Goal: Communication & Community: Answer question/provide support

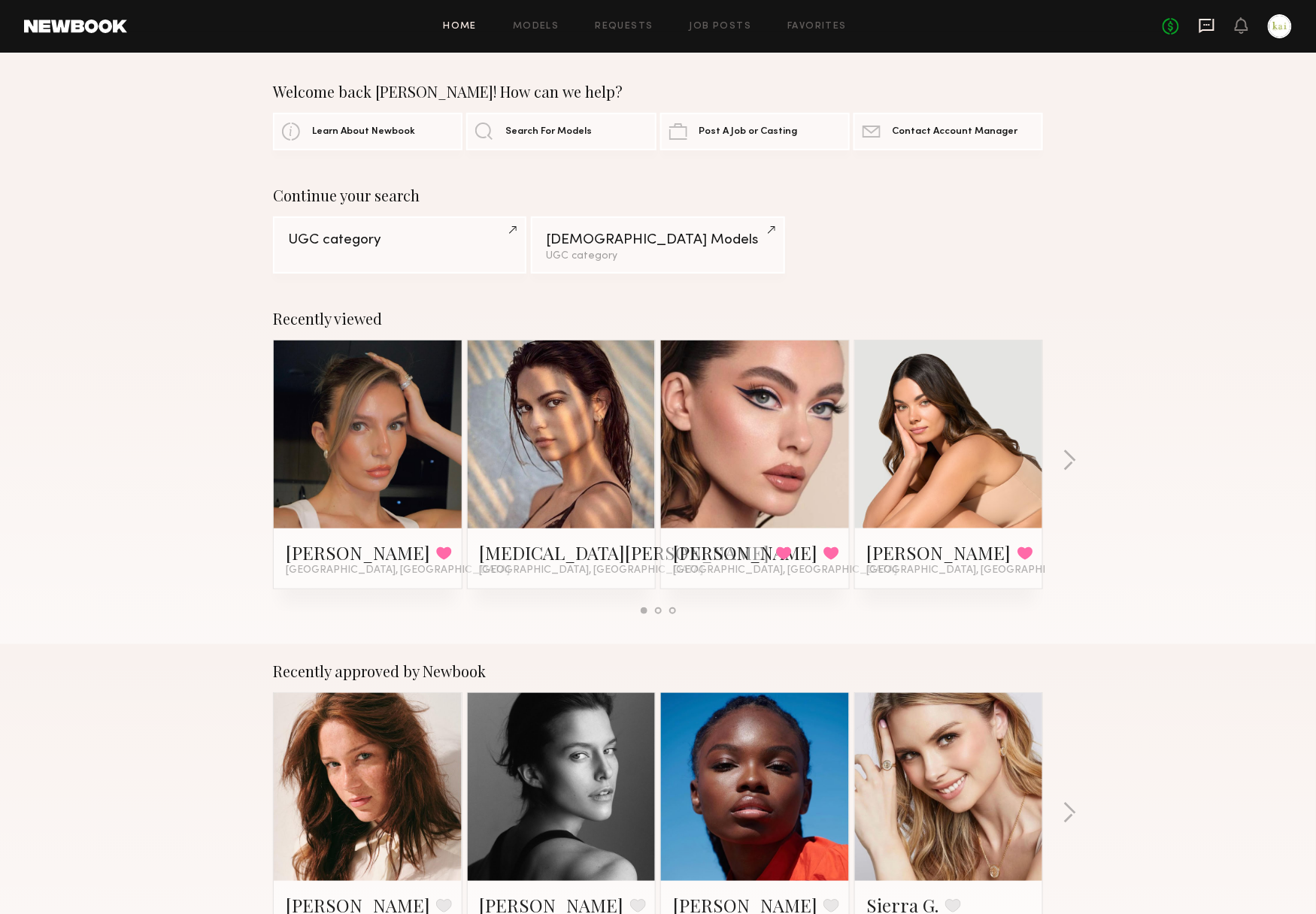
click at [1199, 25] on icon at bounding box center [1208, 25] width 17 height 17
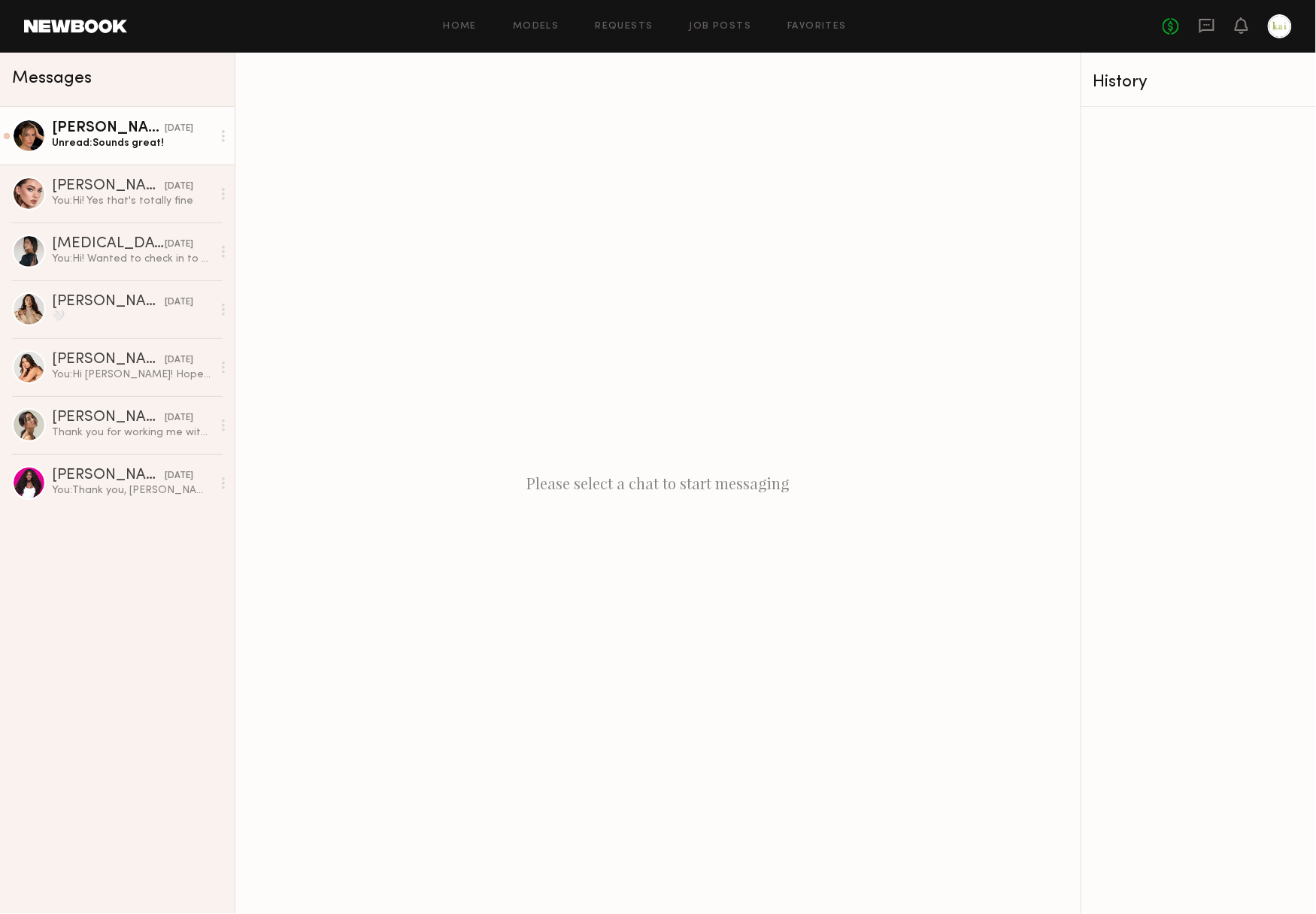
click at [158, 150] on link "[PERSON_NAME] [DATE] Unread: Sounds great!" at bounding box center [117, 135] width 235 height 58
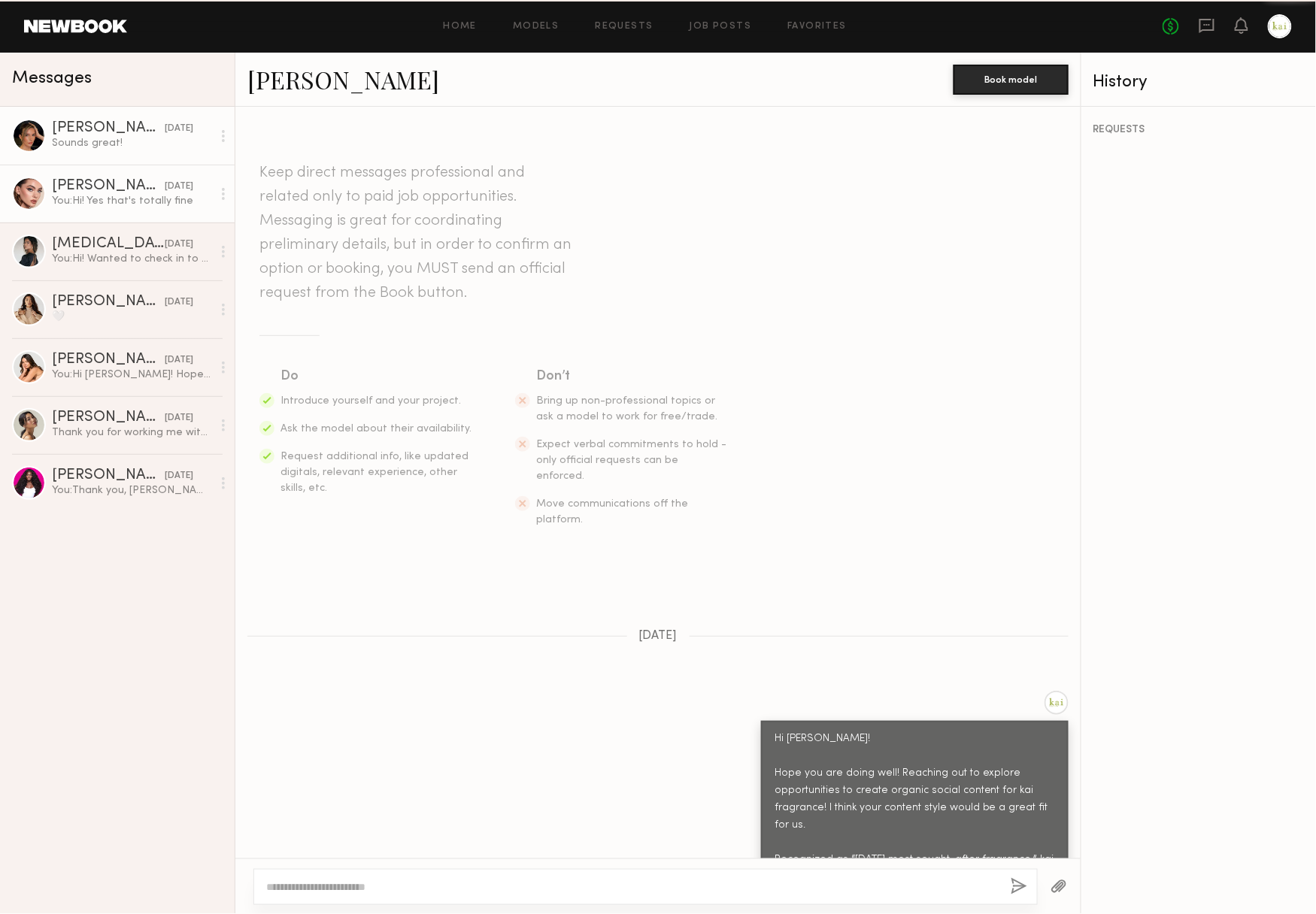
scroll to position [710, 0]
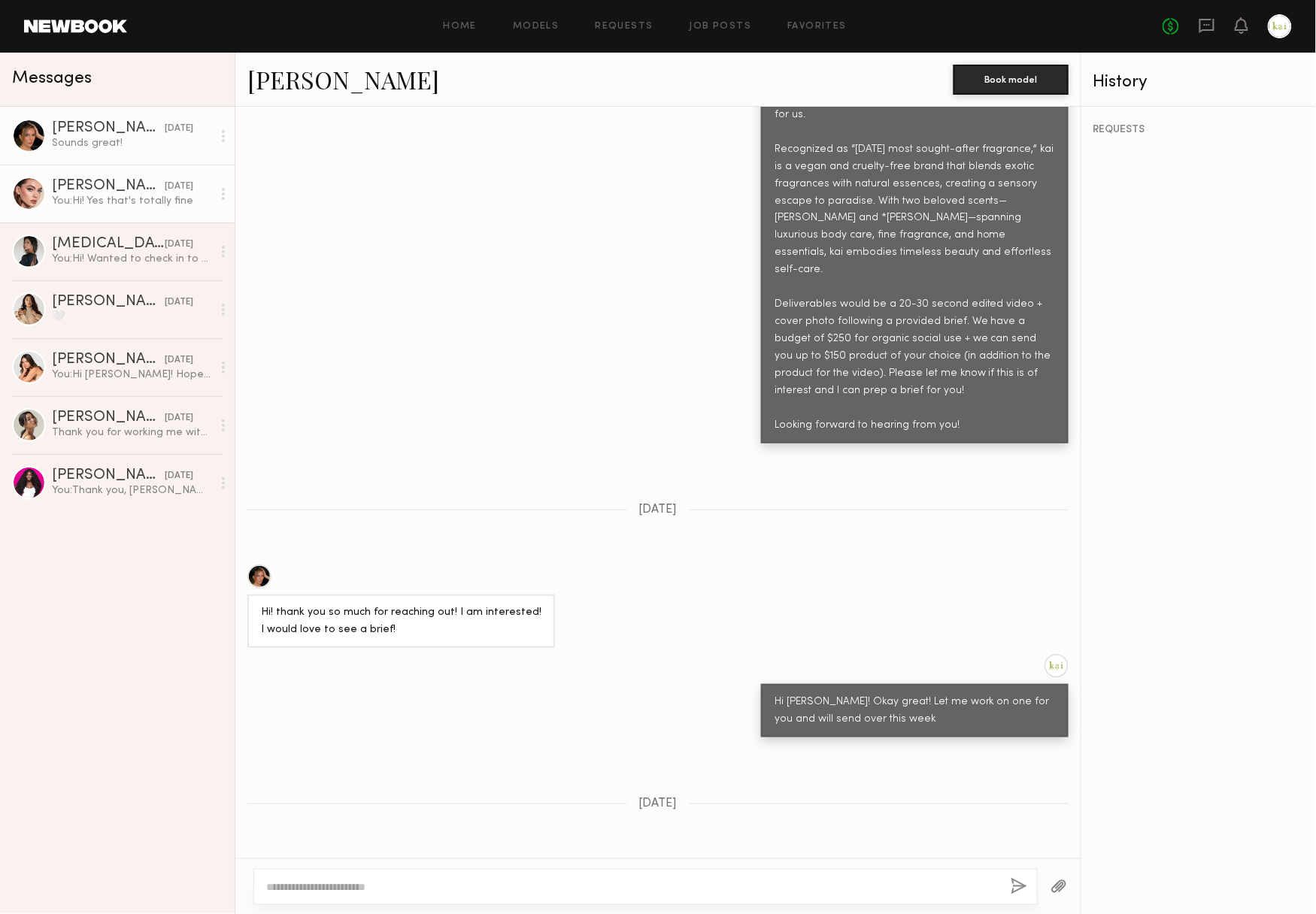
click at [148, 196] on div "You: Hi! Yes that's totally fine" at bounding box center [132, 201] width 160 height 14
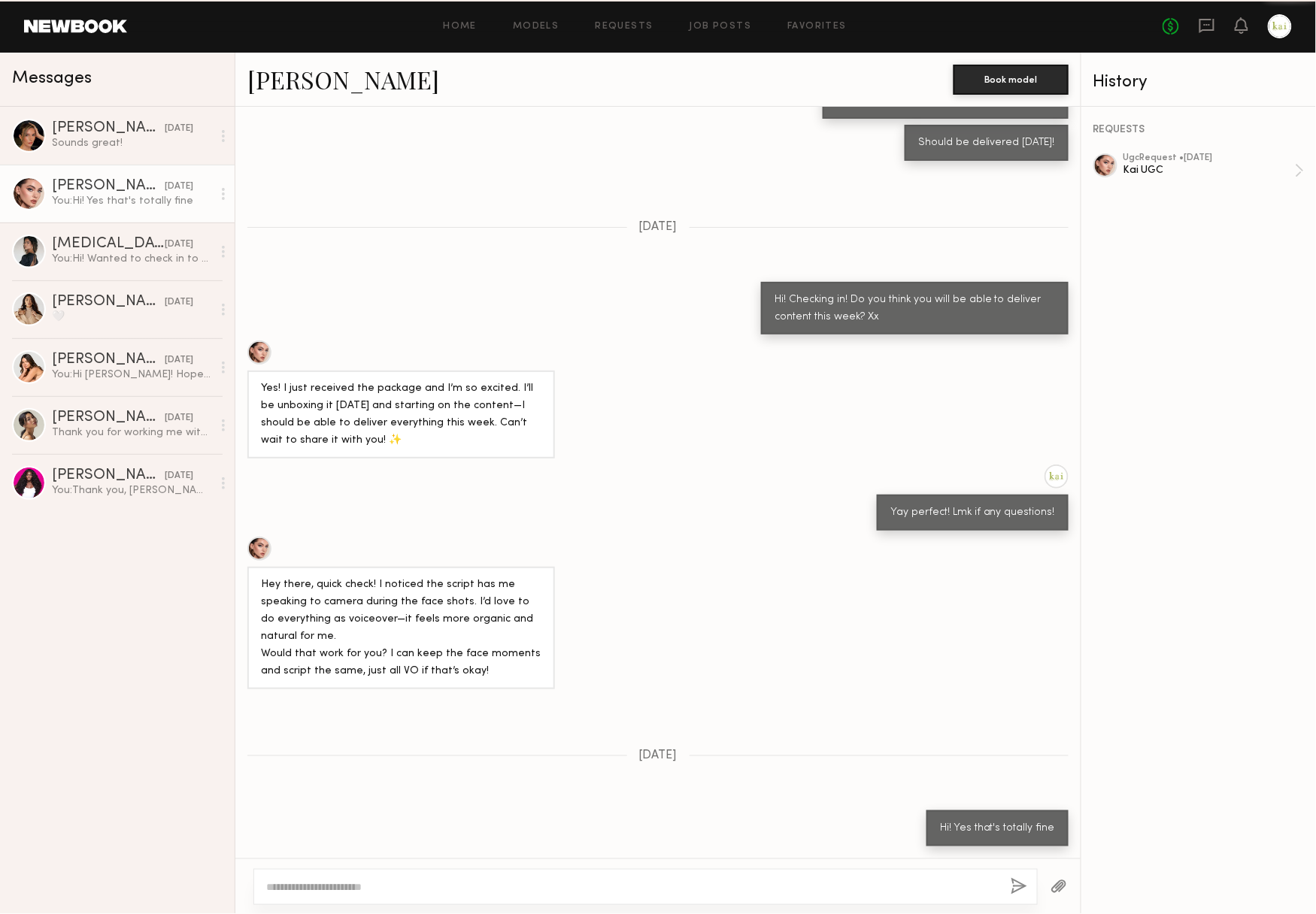
scroll to position [577, 0]
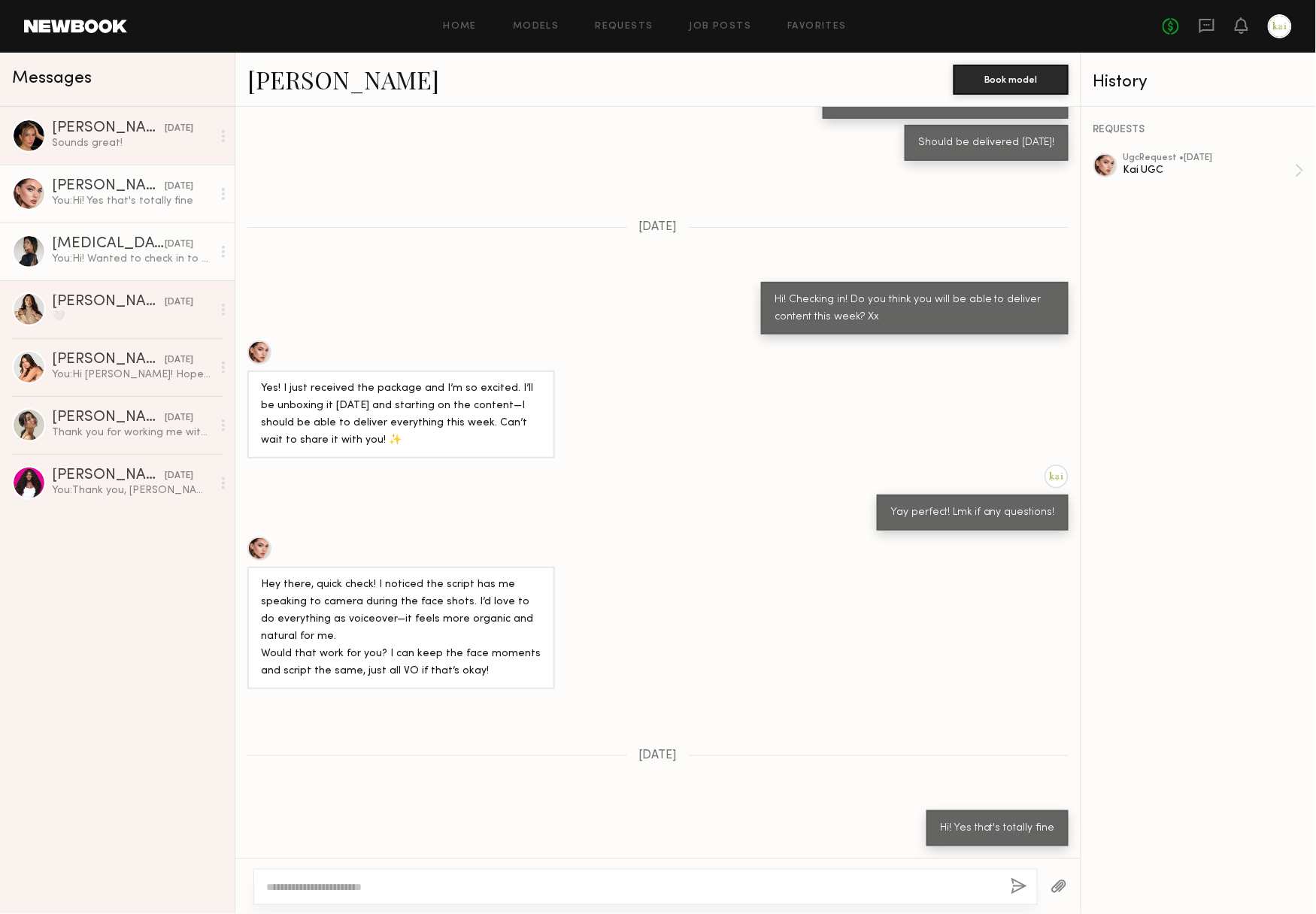
click at [103, 260] on div "You: Hi! Wanted to check in to see if you received everything okay!" at bounding box center [132, 258] width 160 height 14
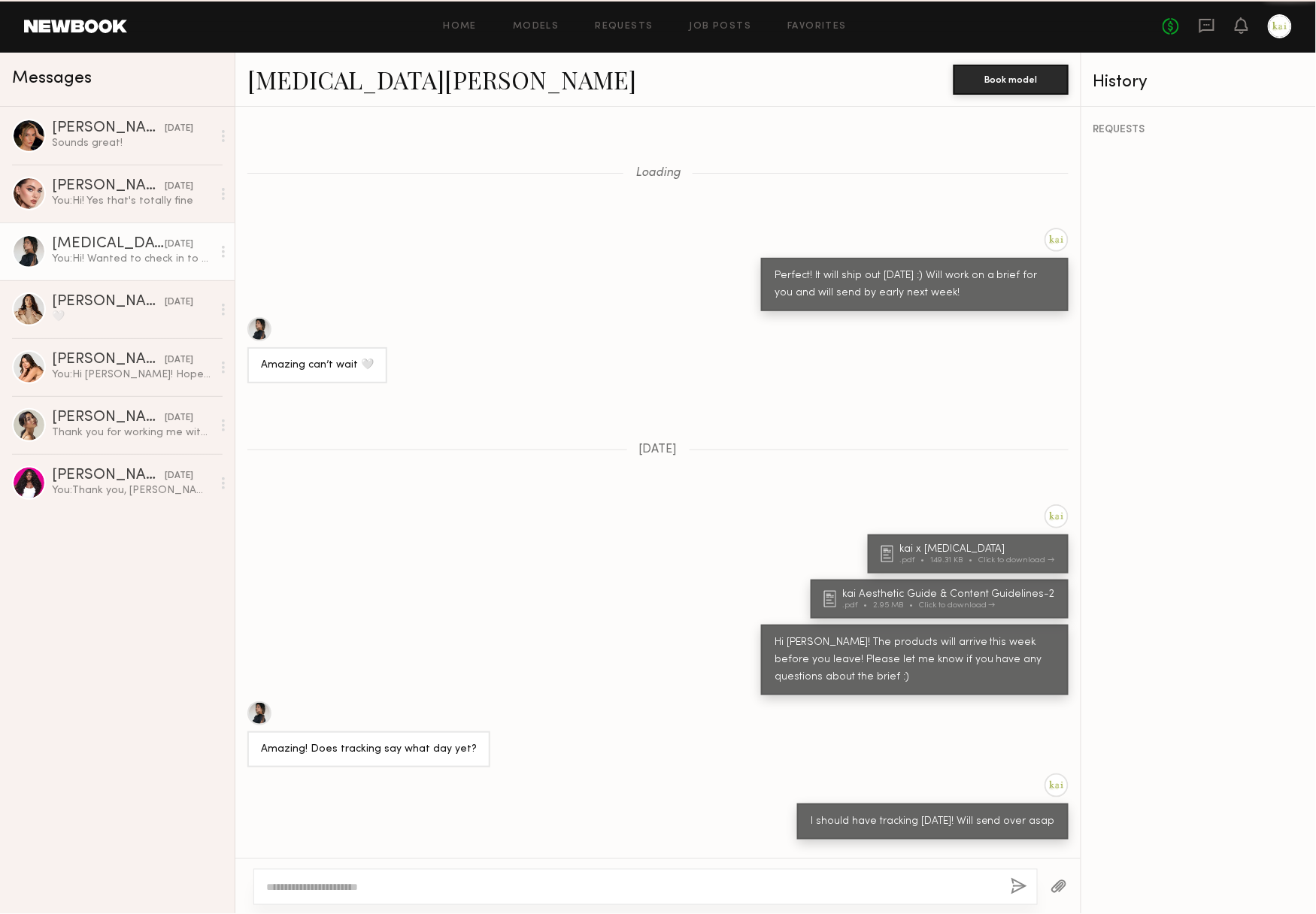
scroll to position [493, 0]
